Goal: Information Seeking & Learning: Learn about a topic

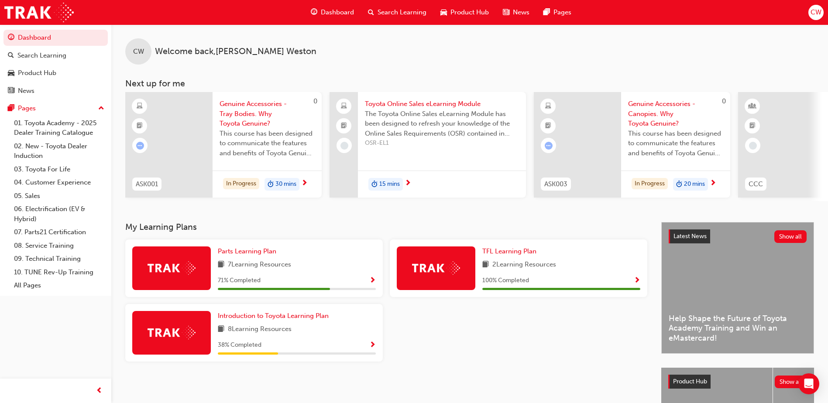
click at [336, 12] on span "Dashboard" at bounding box center [337, 12] width 33 height 10
click at [411, 11] on span "Search Learning" at bounding box center [401, 12] width 49 height 10
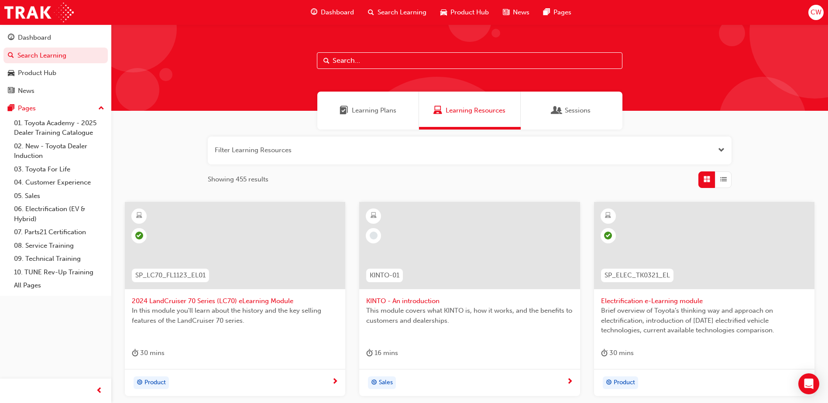
click at [343, 10] on span "Dashboard" at bounding box center [337, 12] width 33 height 10
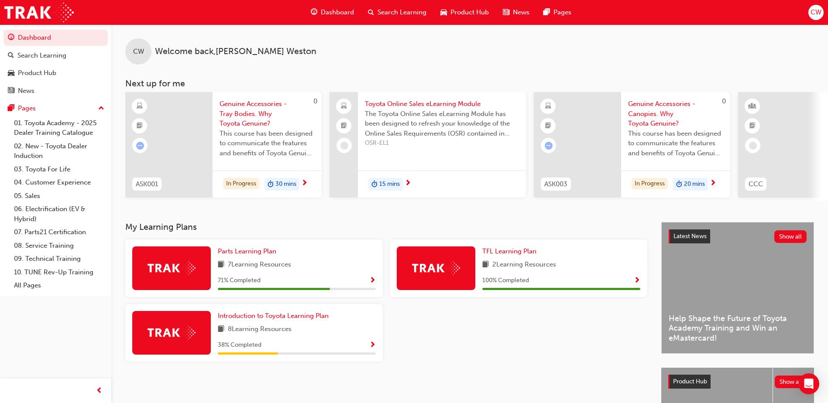
click at [158, 268] on img at bounding box center [171, 268] width 48 height 14
click at [372, 281] on span "Show Progress" at bounding box center [372, 281] width 7 height 8
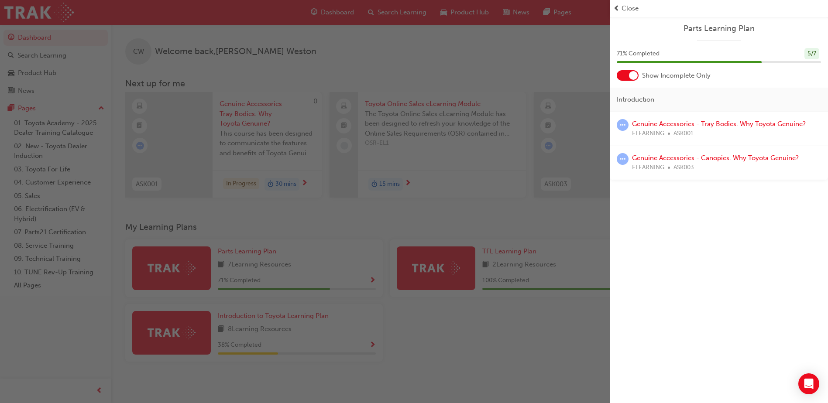
click at [287, 336] on div "button" at bounding box center [304, 201] width 609 height 403
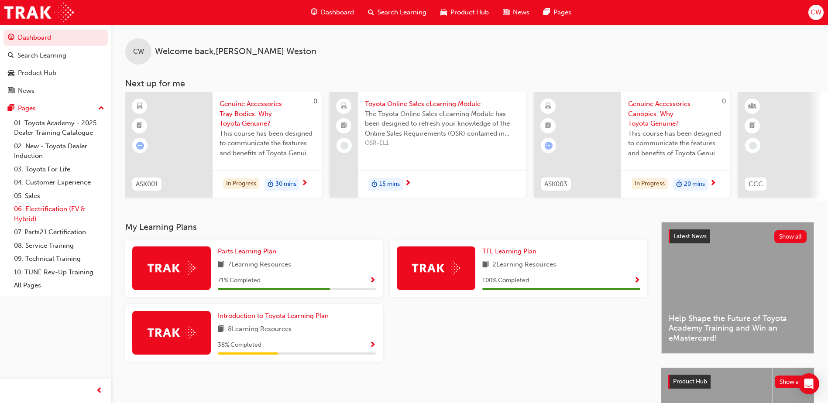
click at [48, 209] on link "06. Electrification (EV & Hybrid)" at bounding box center [58, 213] width 97 height 23
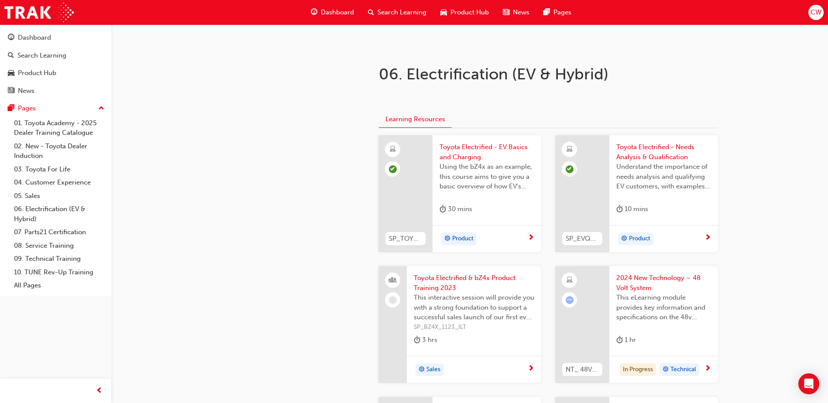
scroll to position [175, 0]
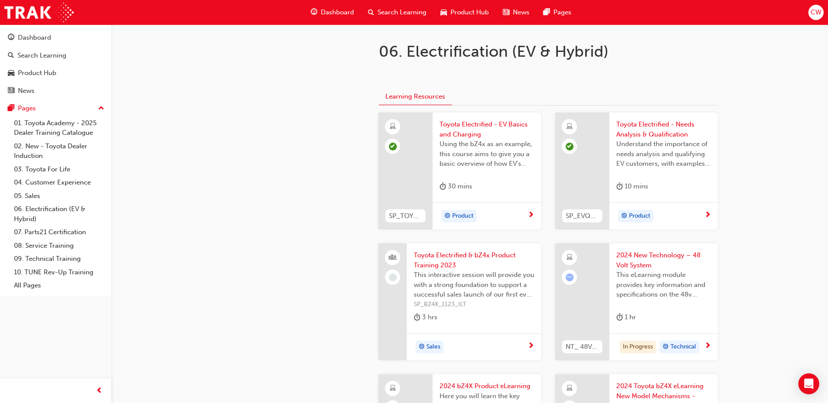
click at [529, 214] on span "next-icon" at bounding box center [530, 216] width 7 height 8
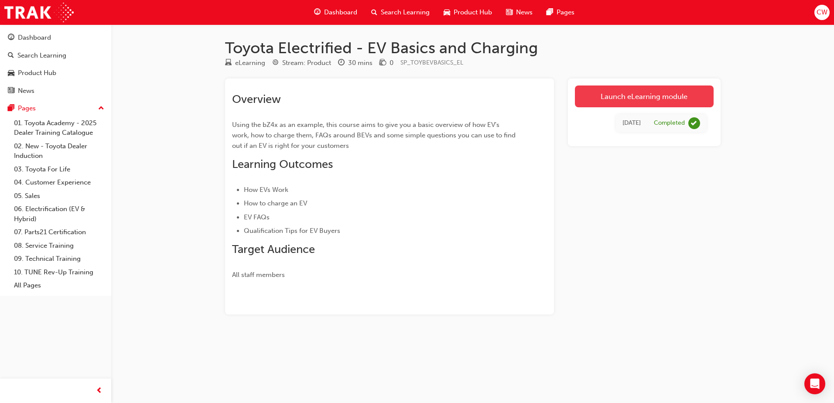
click at [635, 97] on link "Launch eLearning module" at bounding box center [644, 97] width 139 height 22
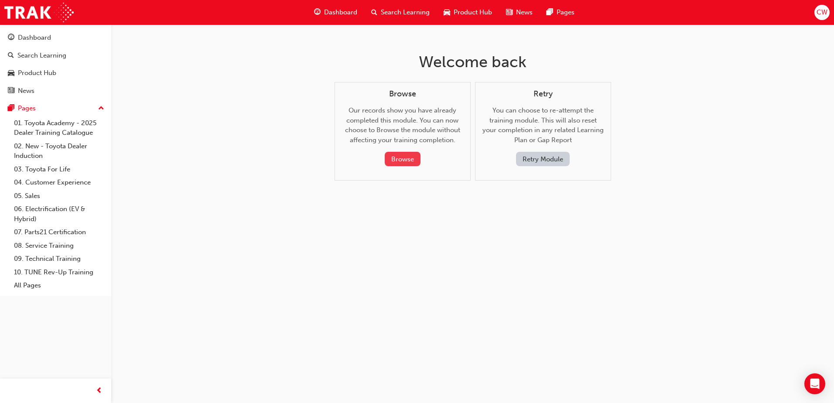
click at [394, 158] on button "Browse" at bounding box center [403, 159] width 36 height 14
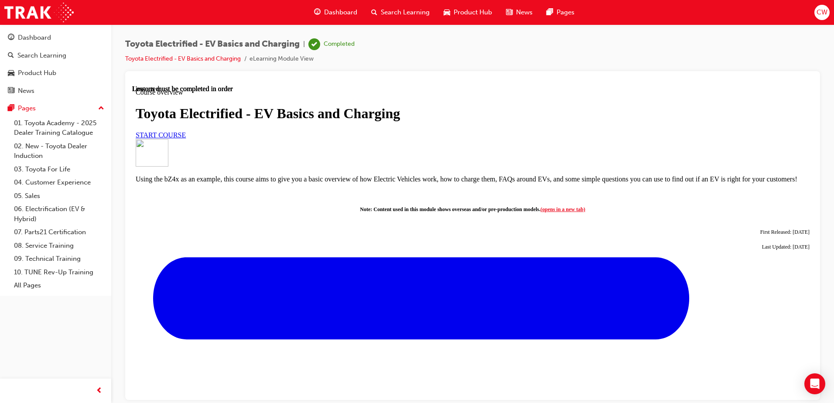
scroll to position [330, 0]
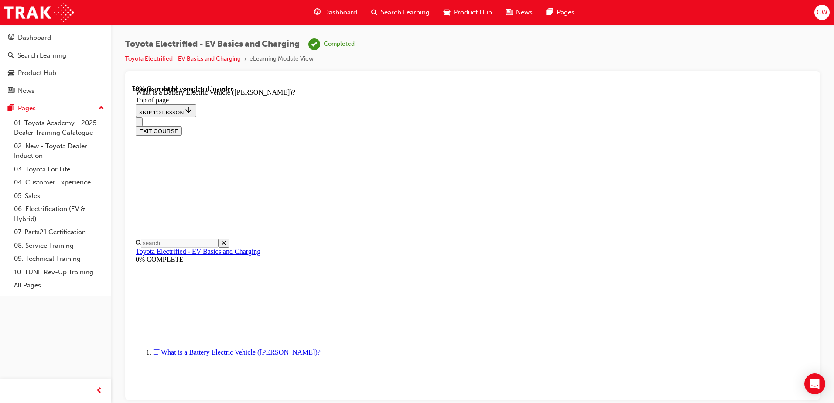
scroll to position [837, 0]
drag, startPoint x: 767, startPoint y: 380, endPoint x: 758, endPoint y: 384, distance: 9.2
